Goal: Task Accomplishment & Management: Manage account settings

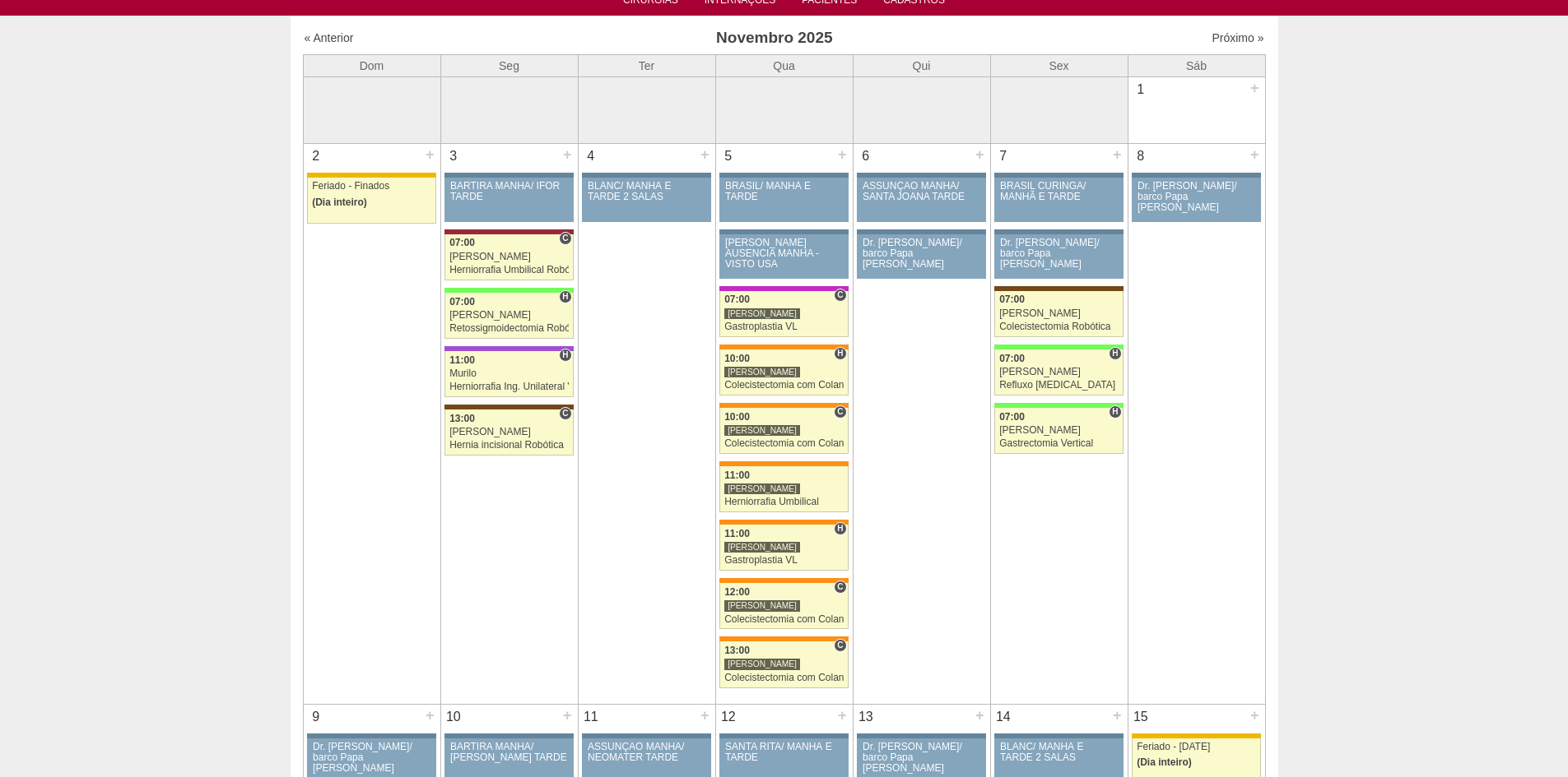
scroll to position [164, 0]
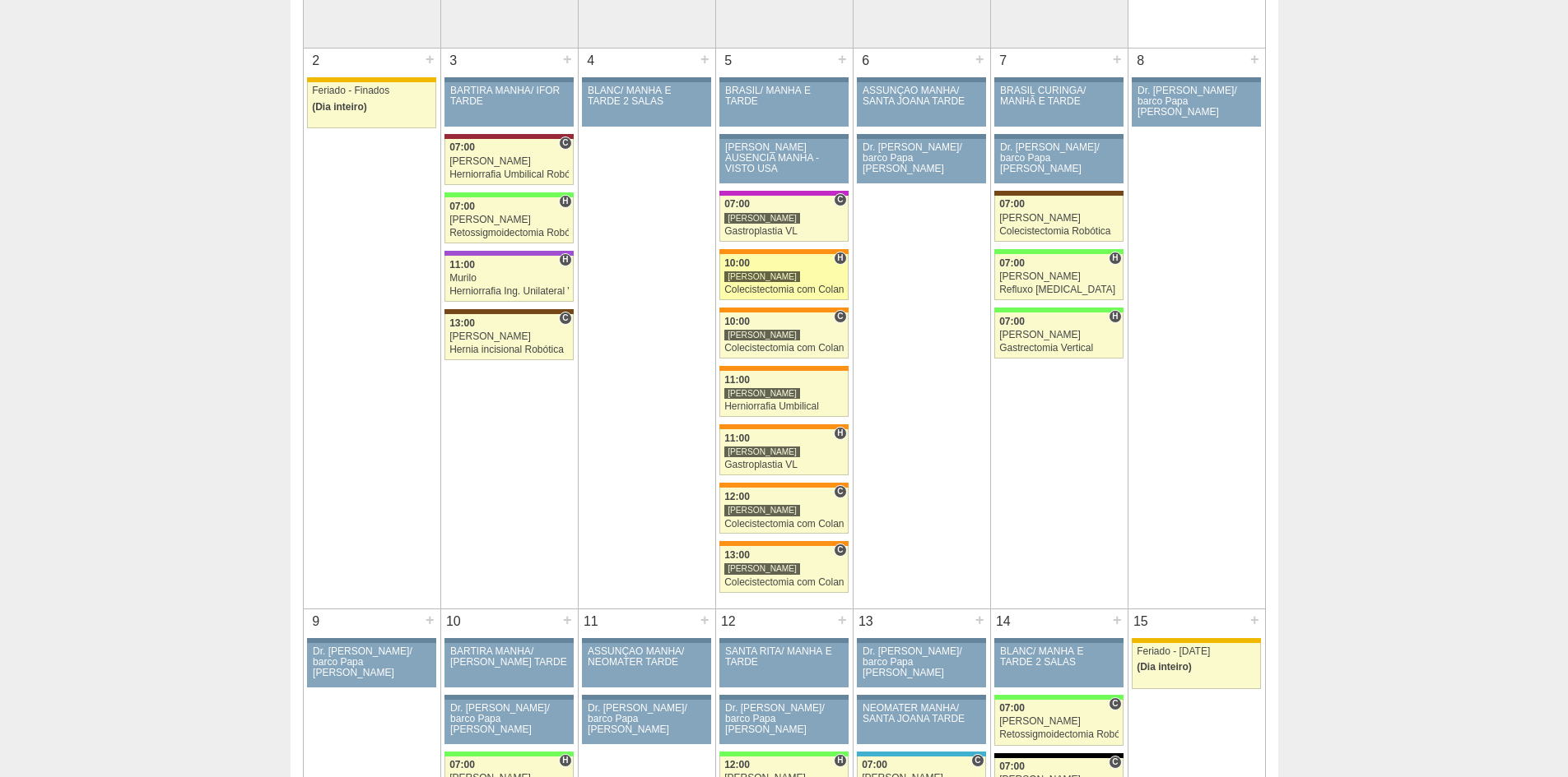
click at [756, 287] on div "Colecistectomia com Colangiografia VL" at bounding box center [784, 290] width 120 height 10
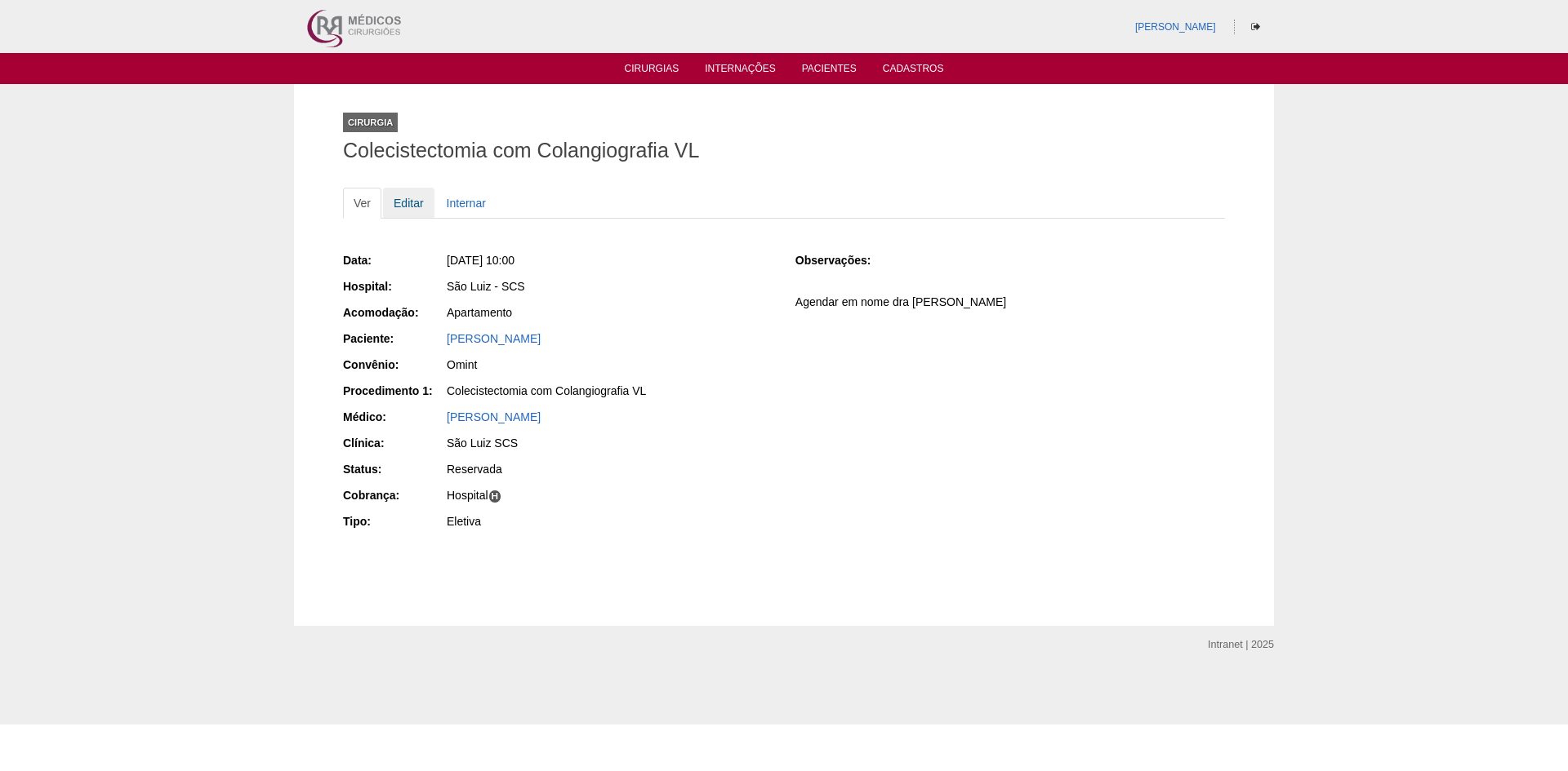
click at [413, 200] on link "Editar" at bounding box center [408, 204] width 51 height 31
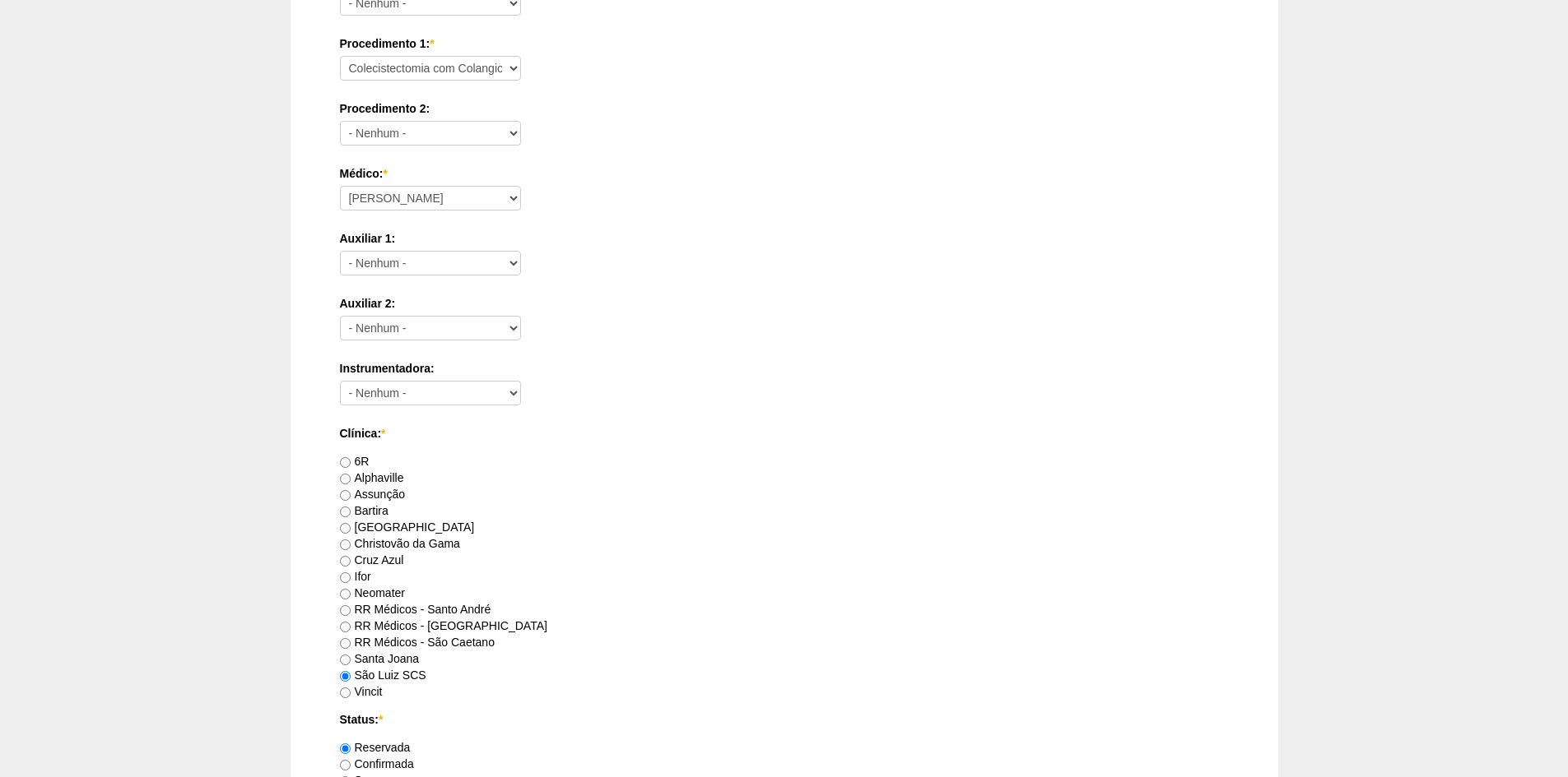
scroll to position [658, 0]
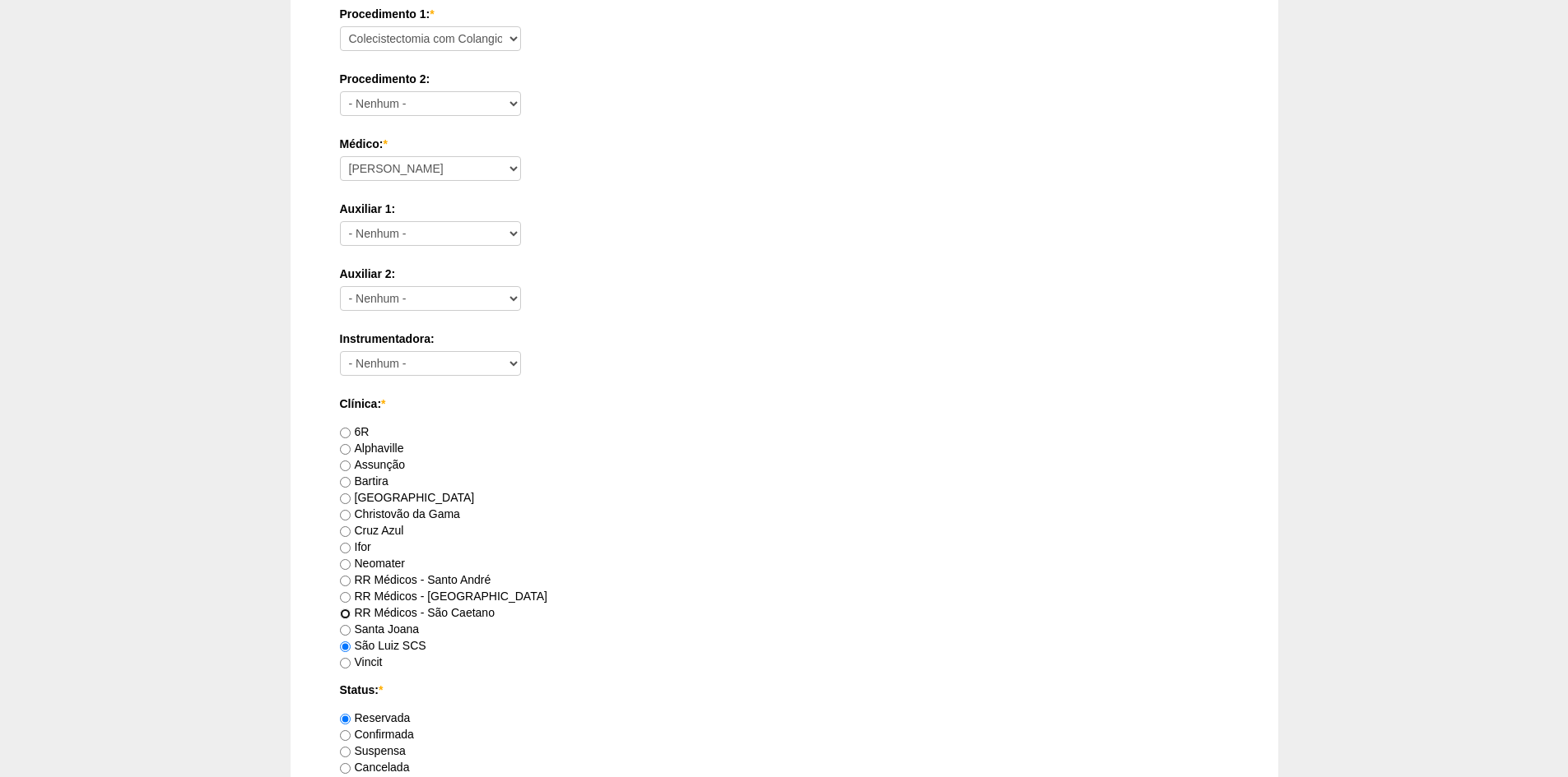
click at [345, 610] on input "RR Médicos - São Caetano" at bounding box center [345, 614] width 10 height 10
radio input "true"
click at [348, 648] on input "São Luiz SCS" at bounding box center [345, 647] width 10 height 10
radio input "true"
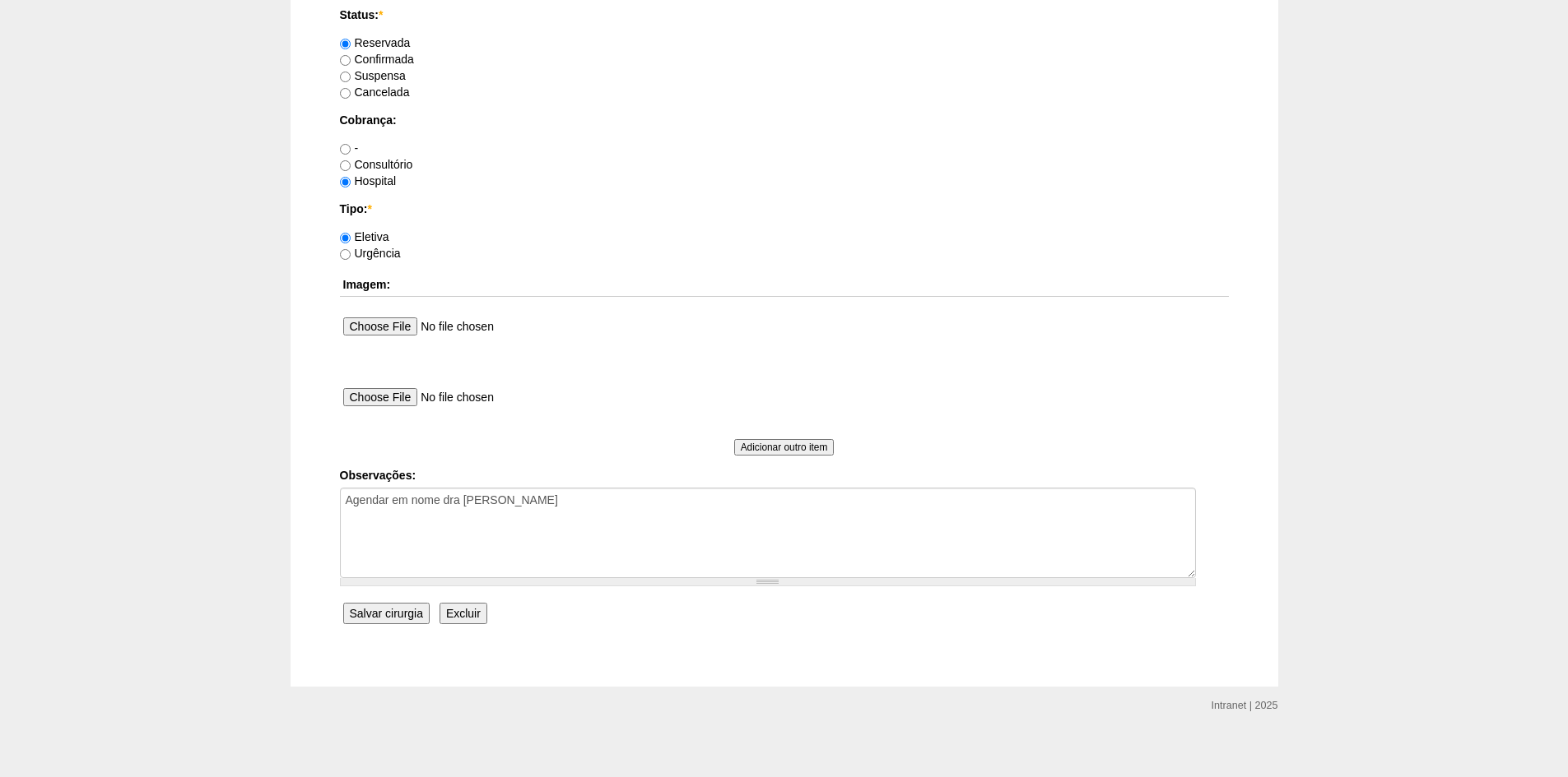
scroll to position [1343, 0]
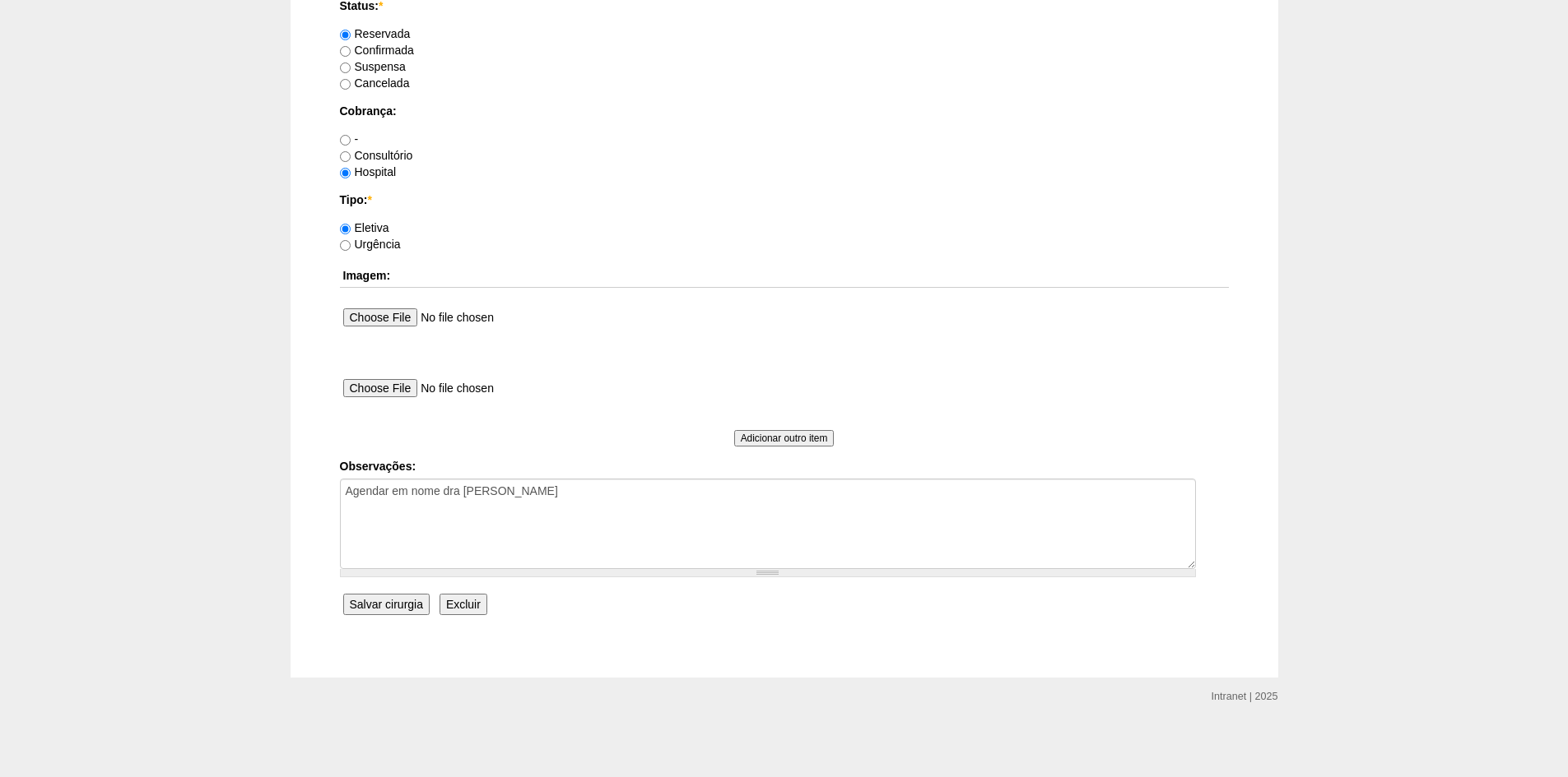
click at [385, 605] on input "Salvar cirurgia" at bounding box center [386, 604] width 86 height 21
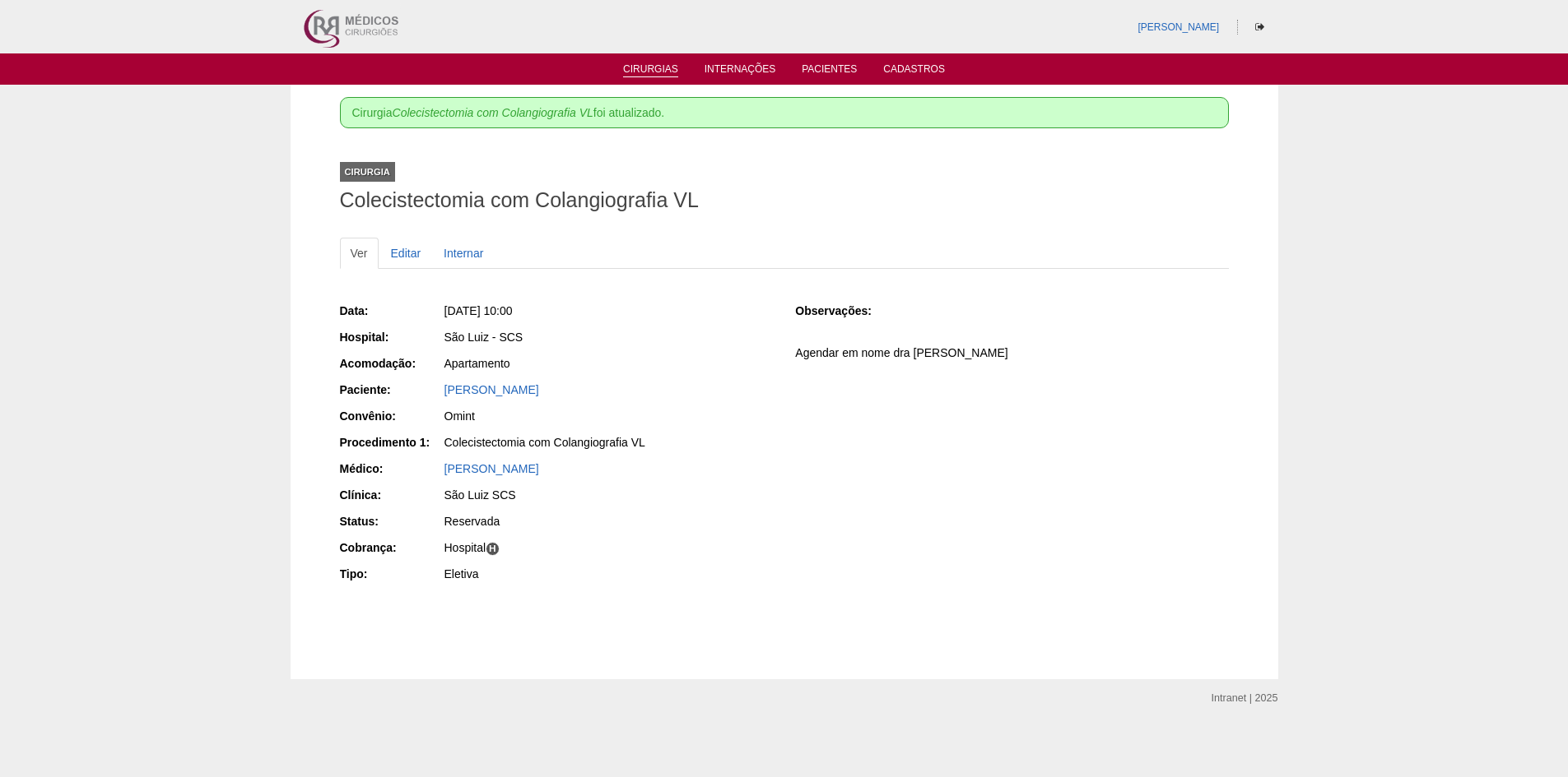
click at [643, 71] on link "Cirurgias" at bounding box center [650, 71] width 55 height 14
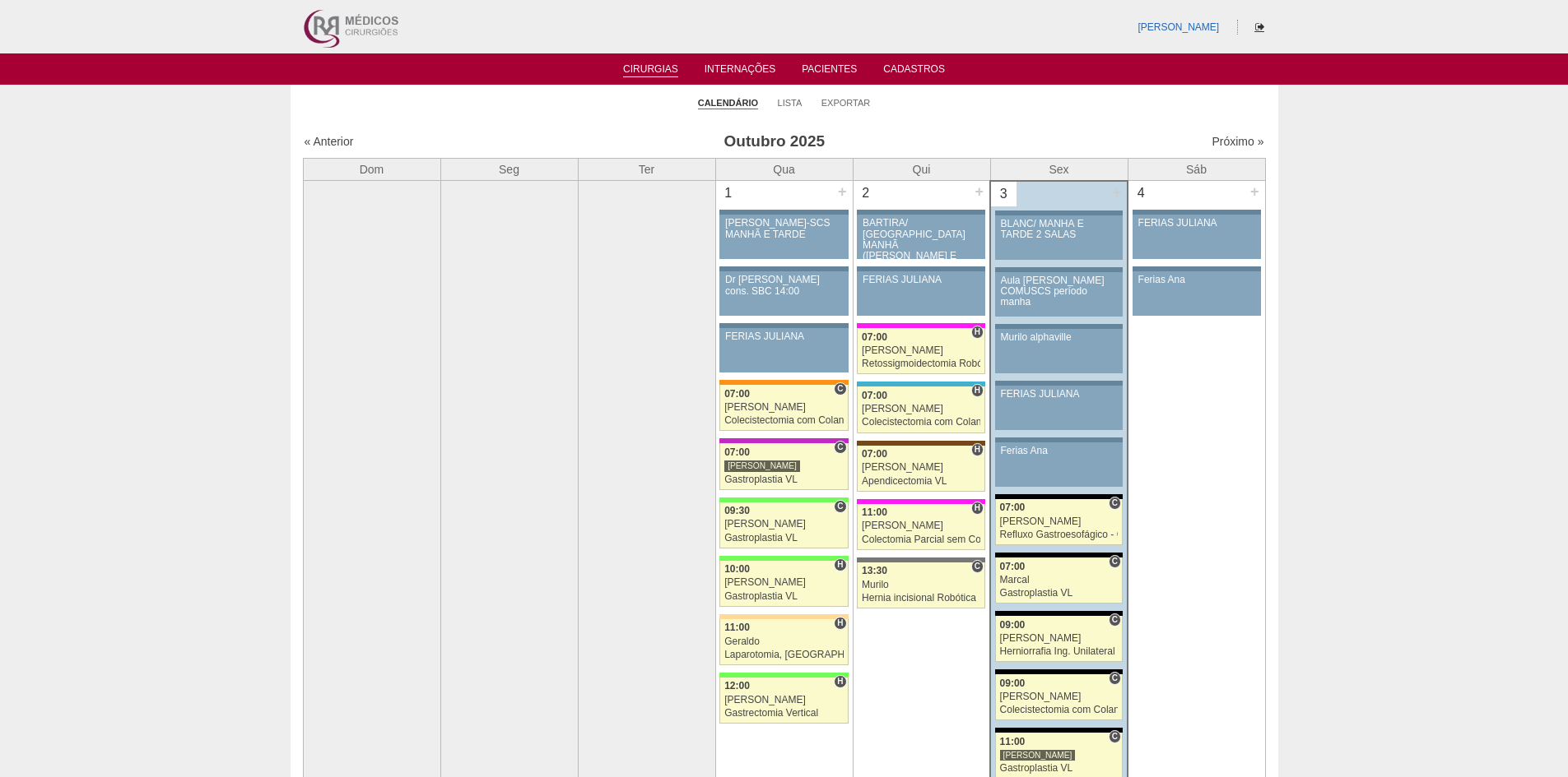
click at [1263, 21] on ul at bounding box center [1260, 27] width 21 height 17
click at [1260, 25] on icon at bounding box center [1260, 26] width 9 height 10
